Goal: Complete application form

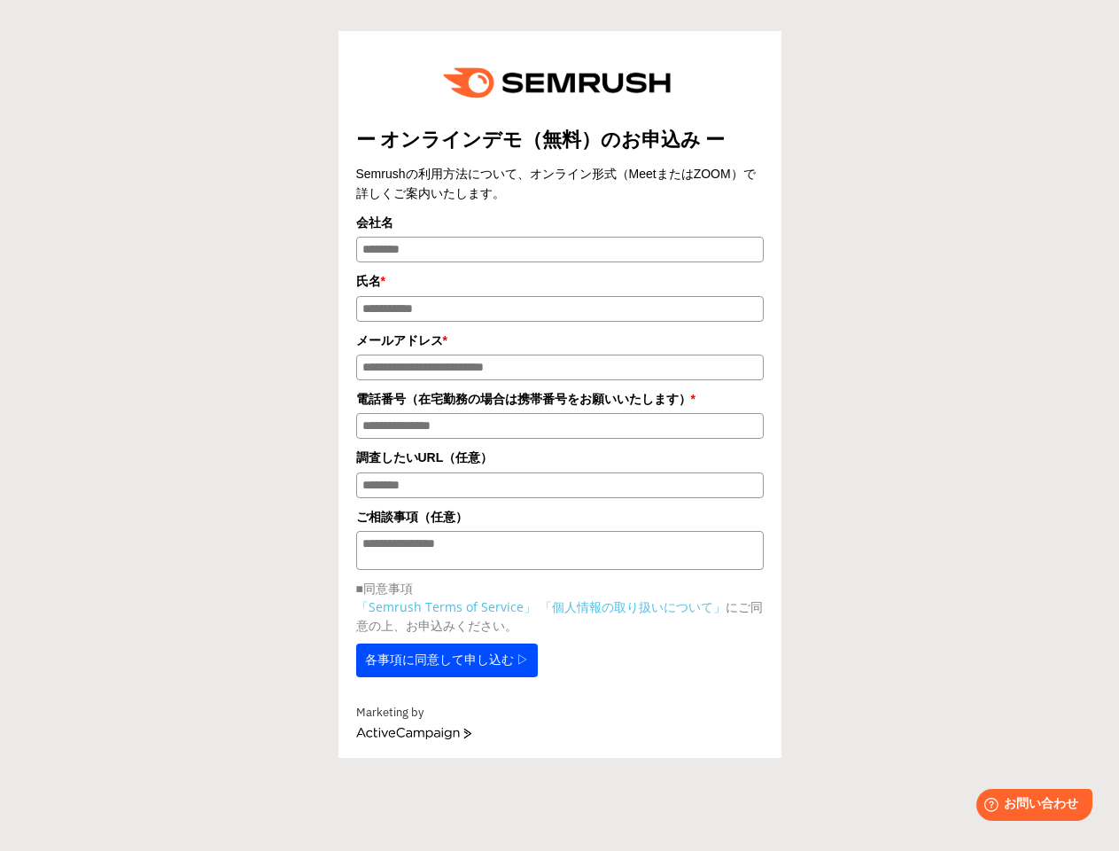
click at [560, 82] on img at bounding box center [560, 83] width 259 height 68
click at [560, 225] on label "会社名" at bounding box center [560, 222] width 408 height 19
click at [560, 237] on input "会社名" at bounding box center [560, 250] width 408 height 26
click at [560, 253] on input "会社名" at bounding box center [560, 250] width 408 height 26
click at [560, 284] on label "氏名 *" at bounding box center [560, 280] width 408 height 19
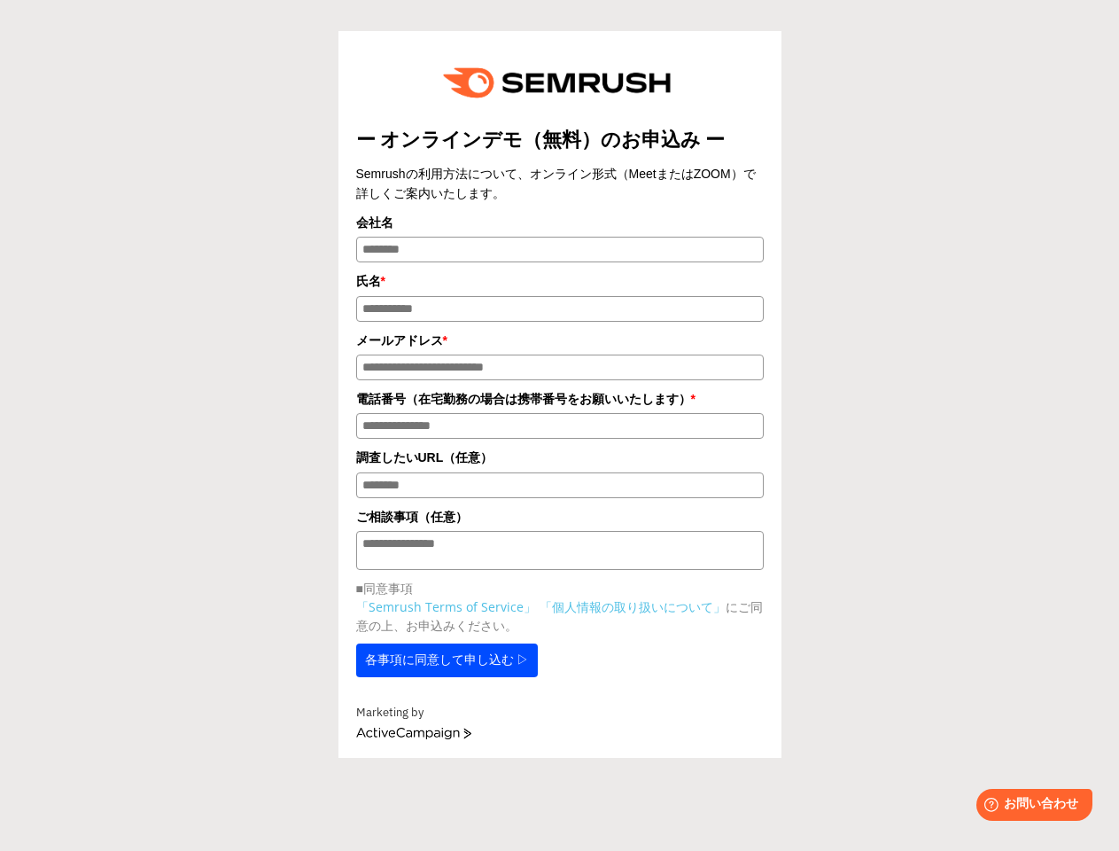
click at [560, 296] on input "氏名 *" at bounding box center [560, 309] width 408 height 26
click at [560, 313] on input "氏名 *" at bounding box center [560, 309] width 408 height 26
click at [560, 345] on label "メールアドレス *" at bounding box center [560, 340] width 408 height 19
click at [560, 355] on input "メールアドレス *" at bounding box center [560, 368] width 408 height 26
click at [560, 372] on input "メールアドレス *" at bounding box center [560, 368] width 408 height 26
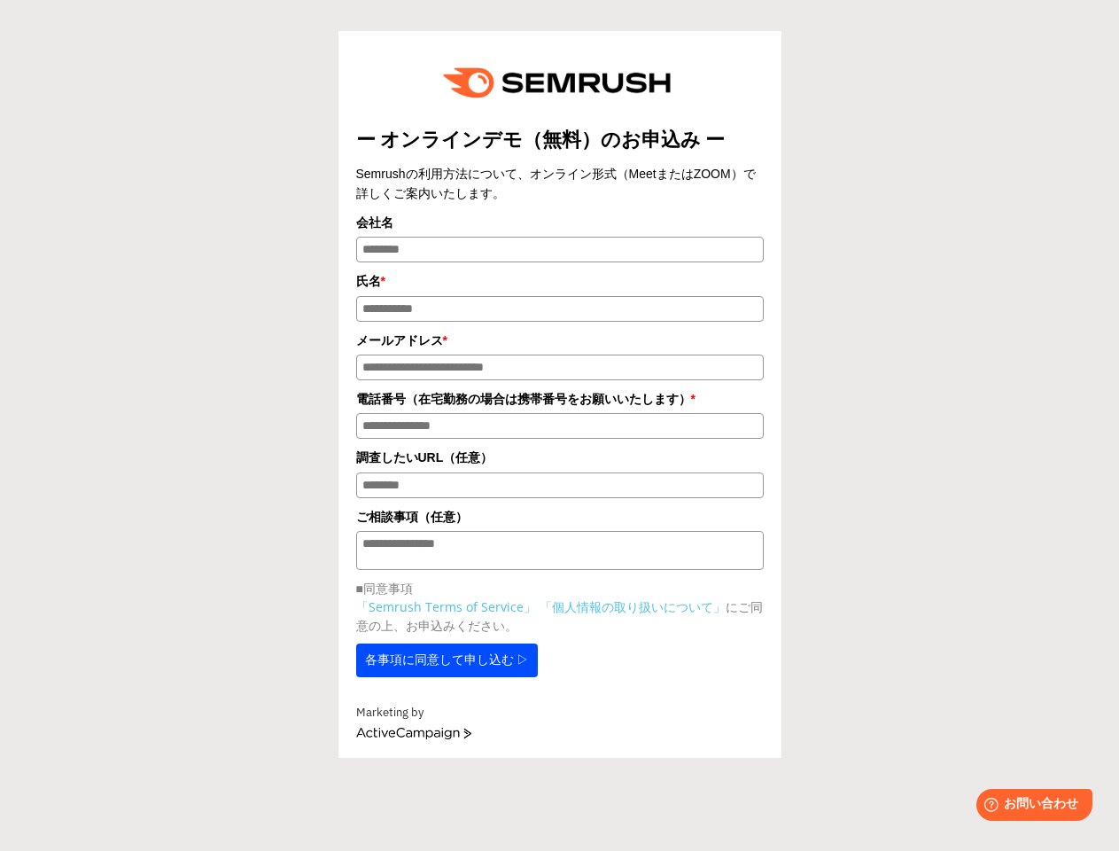
click at [560, 404] on label "電話番号（在宅勤務の場合は携帯番号をお願いいたします） *" at bounding box center [560, 398] width 408 height 19
click at [560, 413] on input "電話番号（在宅勤務の場合は携帯番号をお願いいたします） *" at bounding box center [560, 426] width 408 height 26
click at [560, 432] on input "電話番号（在宅勤務の場合は携帯番号をお願いいたします） *" at bounding box center [560, 426] width 408 height 26
click at [560, 464] on label "調査したいURL（任意）" at bounding box center [560, 457] width 408 height 19
click at [560, 472] on input "調査したいURL（任意）" at bounding box center [560, 485] width 408 height 26
